Goal: Find specific page/section: Find specific page/section

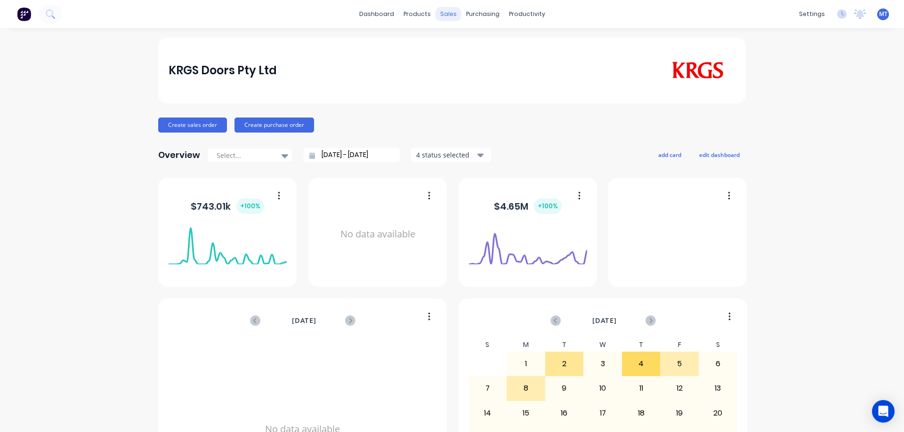
drag, startPoint x: 449, startPoint y: 21, endPoint x: 442, endPoint y: 19, distance: 7.9
click at [448, 21] on div "sales" at bounding box center [448, 14] width 26 height 14
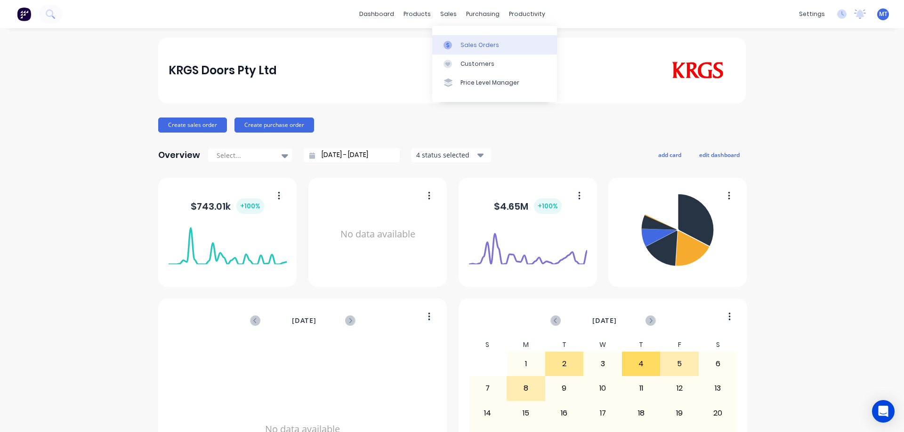
click at [452, 46] on div at bounding box center [450, 45] width 14 height 8
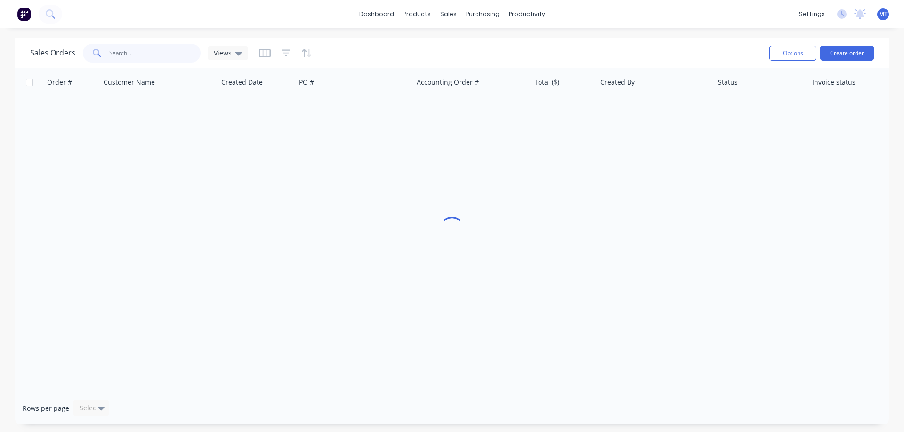
click at [182, 53] on input "text" at bounding box center [155, 53] width 92 height 19
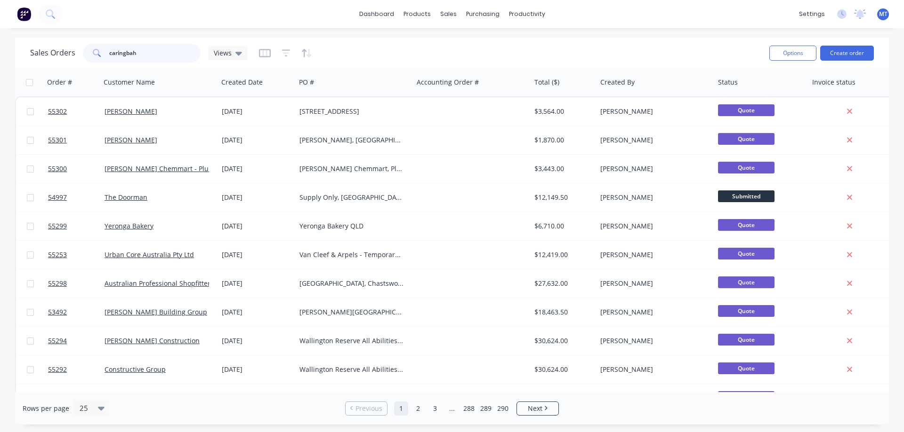
type input "caringbah"
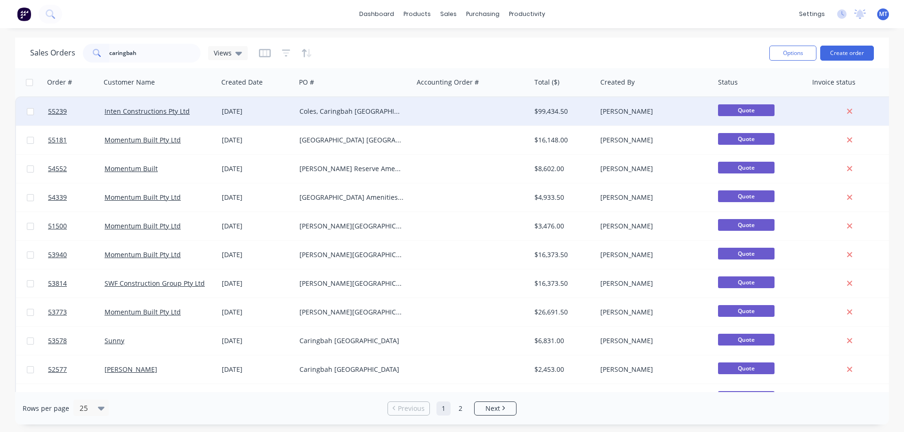
click at [362, 119] on div "Coles, Caringbah NSW" at bounding box center [355, 111] width 118 height 28
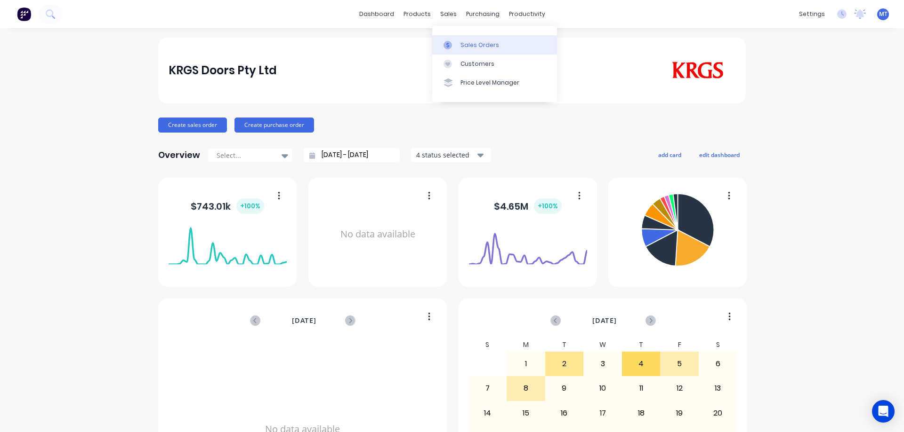
click at [451, 42] on icon at bounding box center [447, 45] width 8 height 8
